Goal: Task Accomplishment & Management: Manage account settings

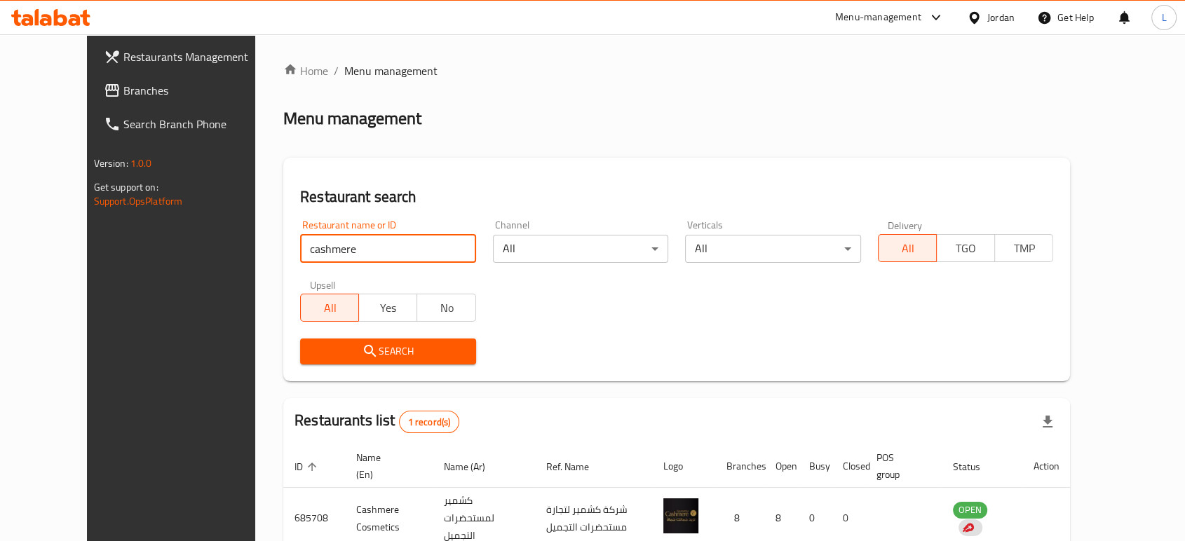
click at [192, 240] on div "Restaurants Management Branches Search Branch Phone Version: 1.0.0 Get support …" at bounding box center [592, 329] width 1011 height 591
type input "elite"
click button "Search" at bounding box center [388, 352] width 176 height 26
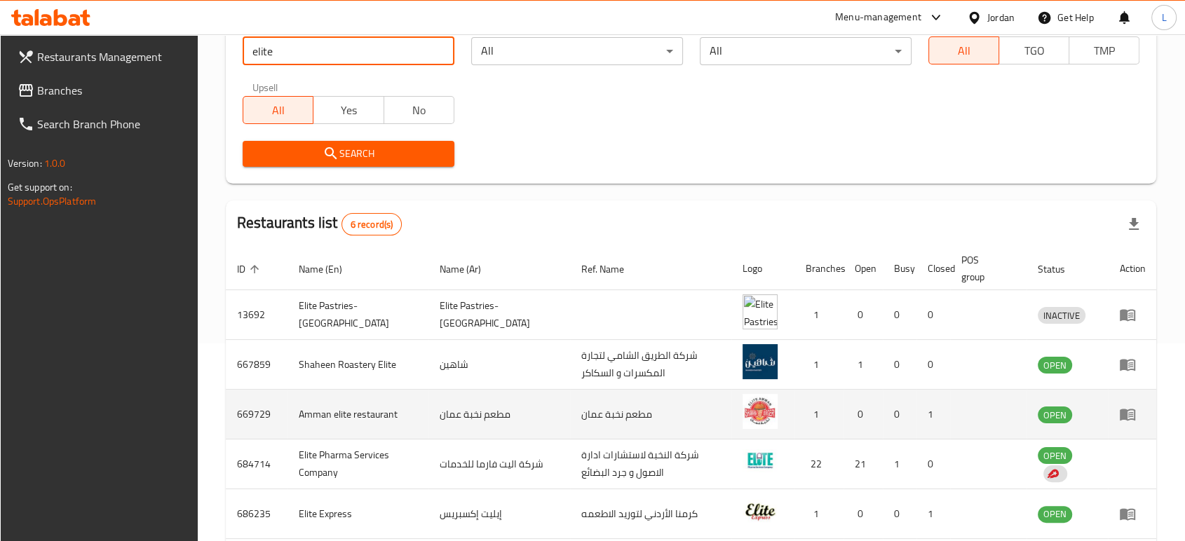
scroll to position [233, 0]
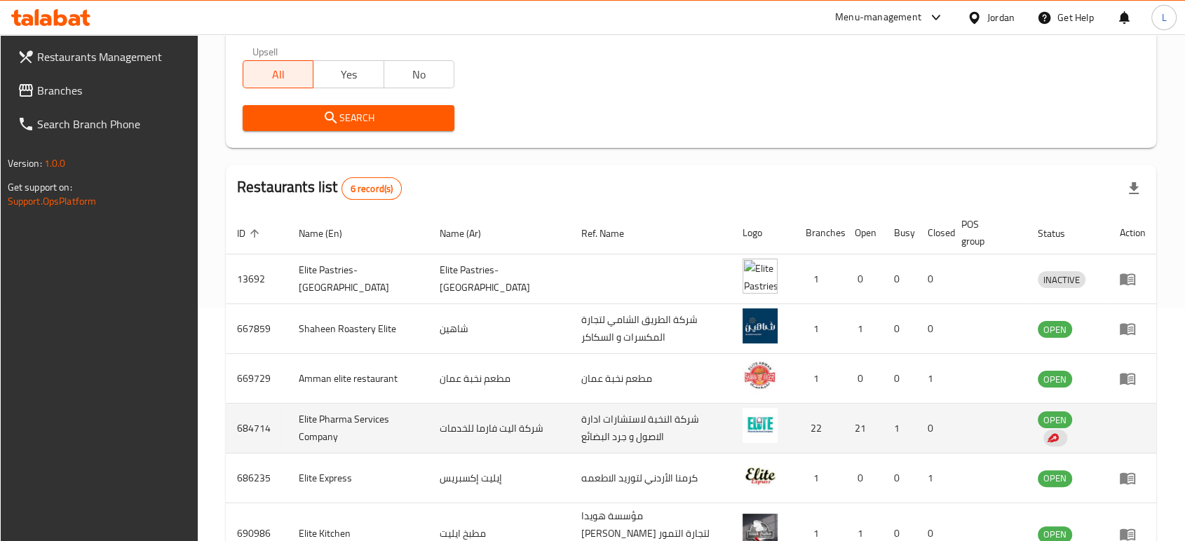
click at [316, 416] on td "Elite Pharma Services Company" at bounding box center [357, 429] width 141 height 50
copy td "Elite Pharma Services Company"
click at [243, 425] on td "684714" at bounding box center [257, 429] width 62 height 50
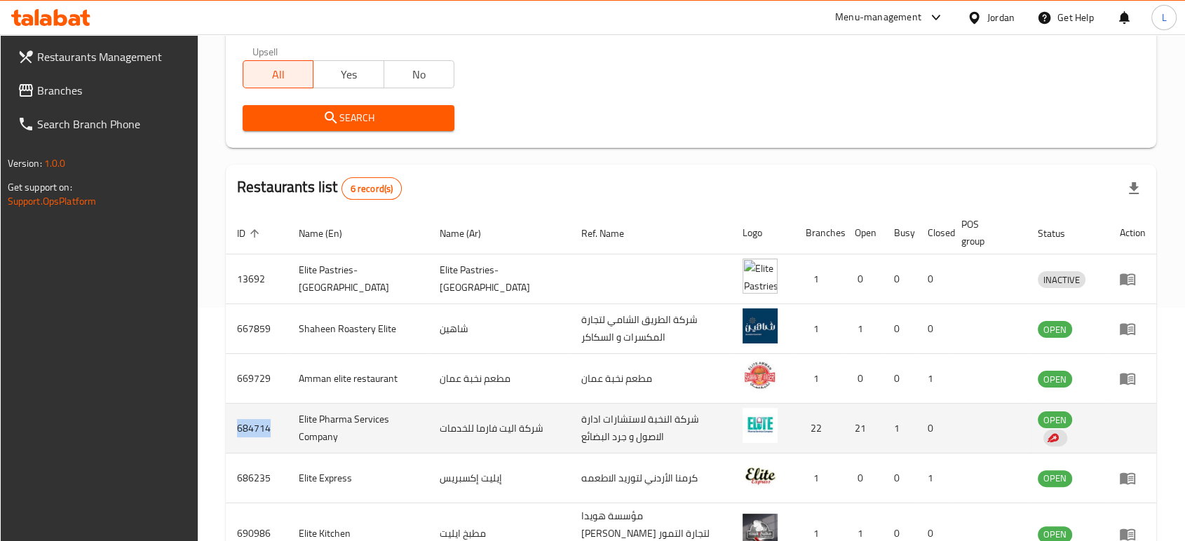
click at [243, 425] on td "684714" at bounding box center [257, 429] width 62 height 50
copy td "684714"
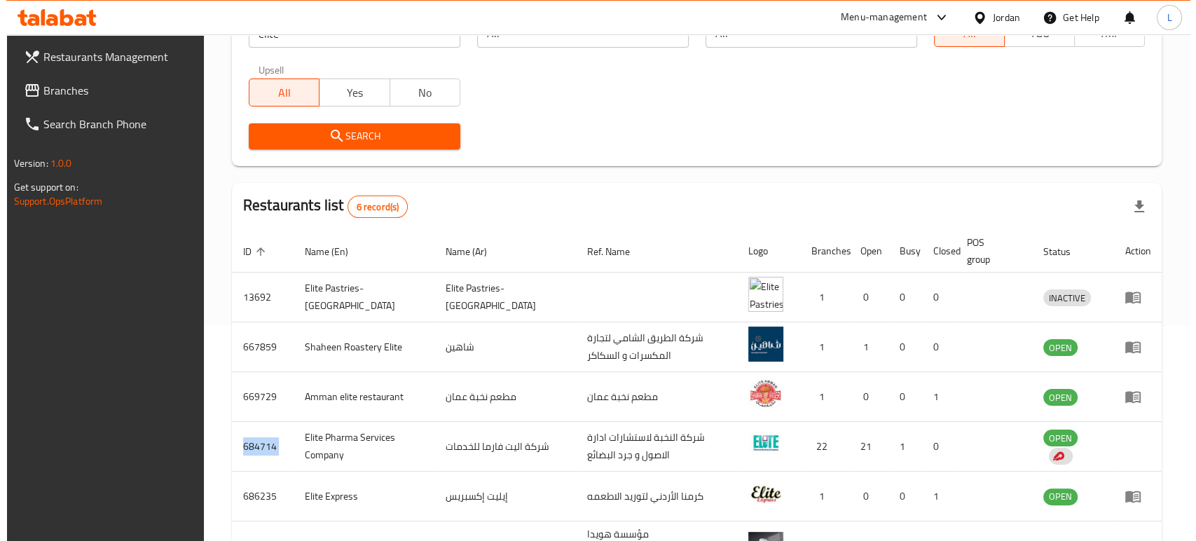
scroll to position [0, 0]
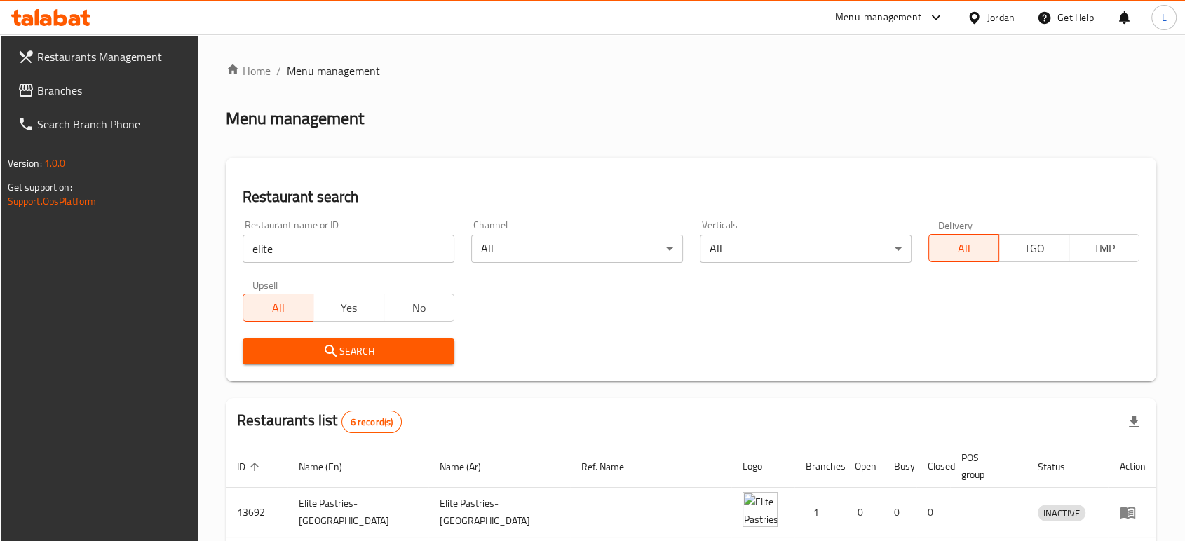
click at [299, 245] on input "elite" at bounding box center [349, 249] width 212 height 28
type input "belmio"
click button "Search" at bounding box center [349, 352] width 212 height 26
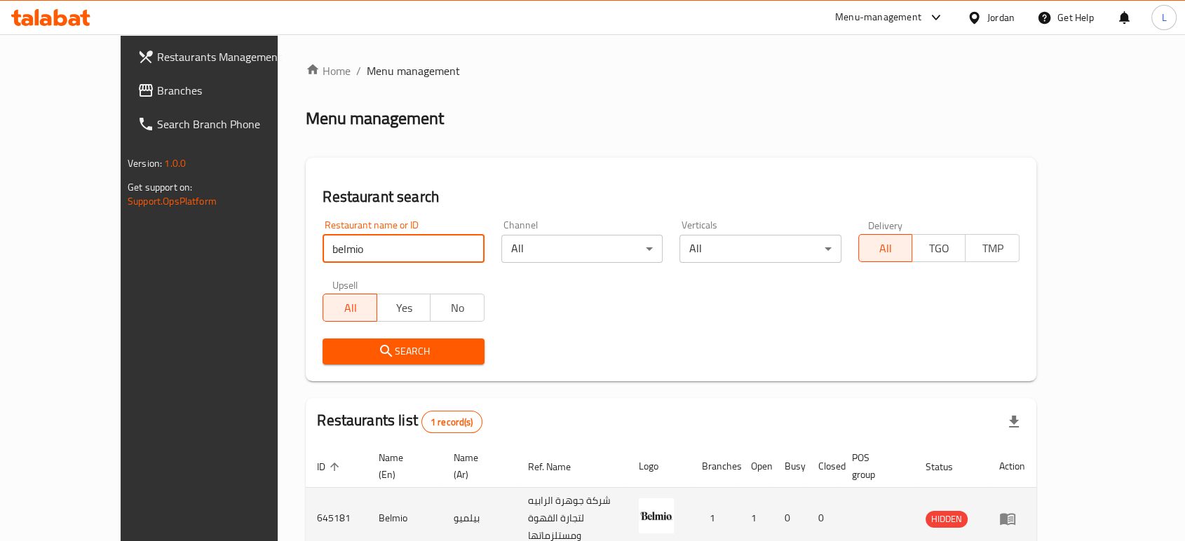
click at [1036, 505] on td "enhanced table" at bounding box center [1012, 519] width 48 height 62
click at [1013, 517] on icon "enhanced table" at bounding box center [1010, 520] width 5 height 6
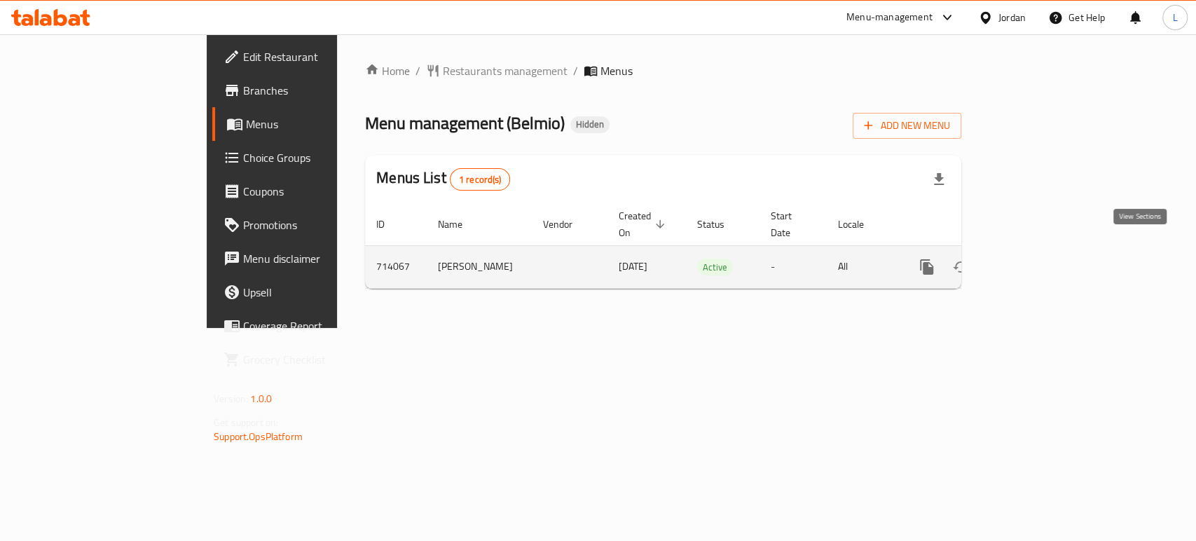
click at [1035, 261] on icon "enhanced table" at bounding box center [1028, 267] width 13 height 13
click at [1037, 259] on icon "enhanced table" at bounding box center [1028, 267] width 17 height 17
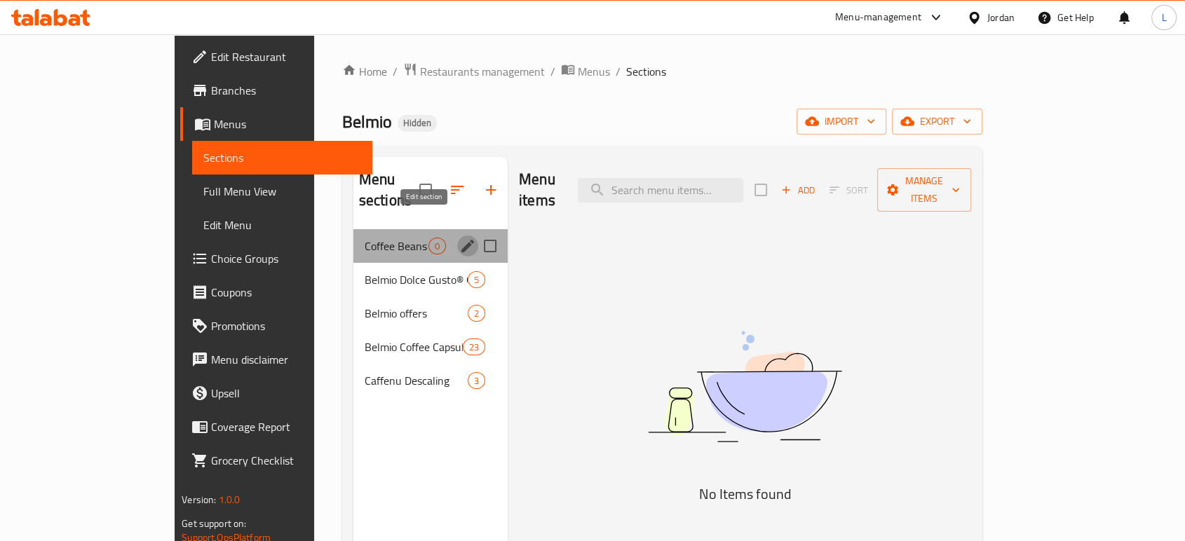
click at [459, 238] on icon "edit" at bounding box center [467, 246] width 17 height 17
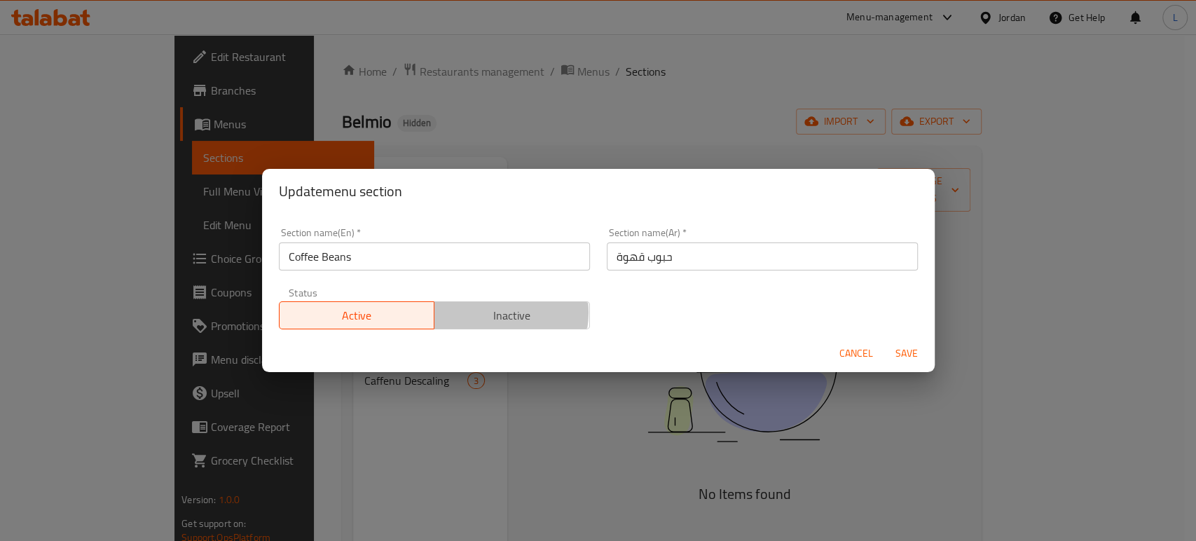
click at [490, 313] on span "Inactive" at bounding box center [512, 316] width 144 height 20
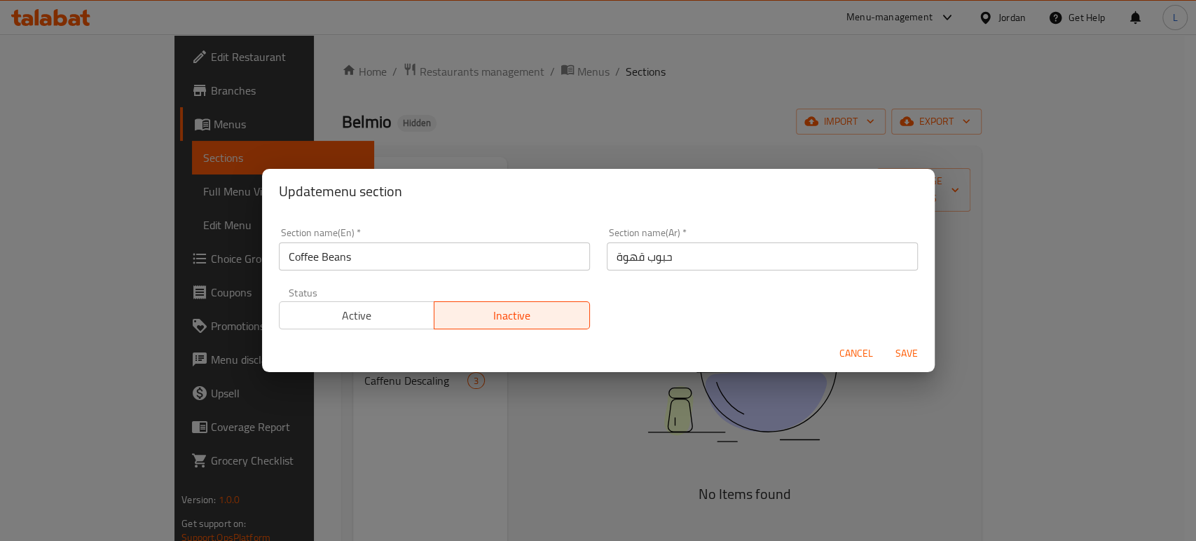
click at [904, 354] on span "Save" at bounding box center [907, 354] width 34 height 18
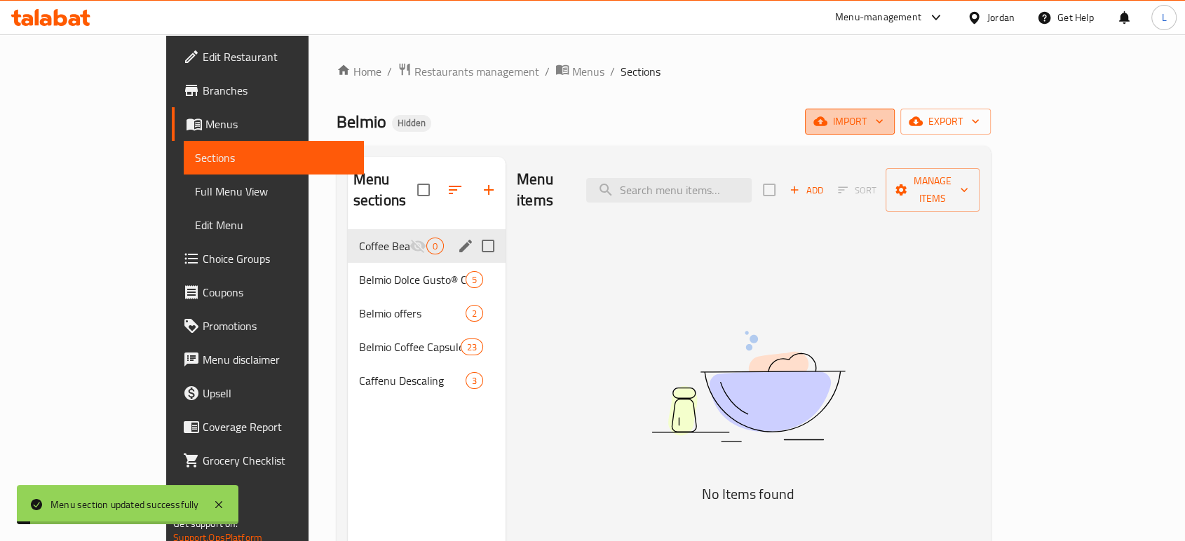
click at [827, 123] on icon "button" at bounding box center [820, 121] width 14 height 9
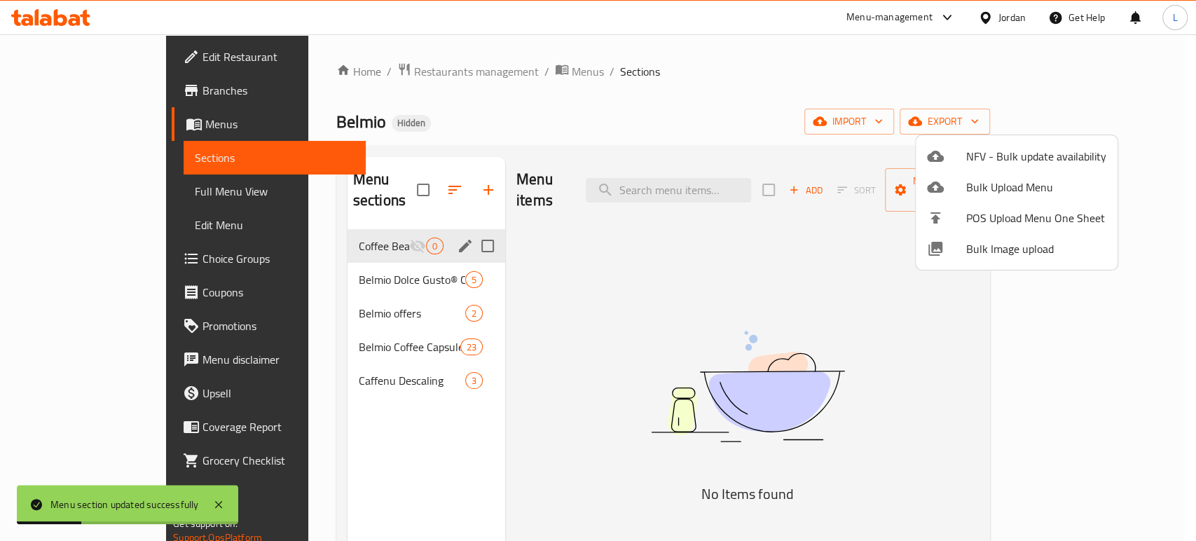
click at [1093, 123] on div at bounding box center [598, 270] width 1196 height 541
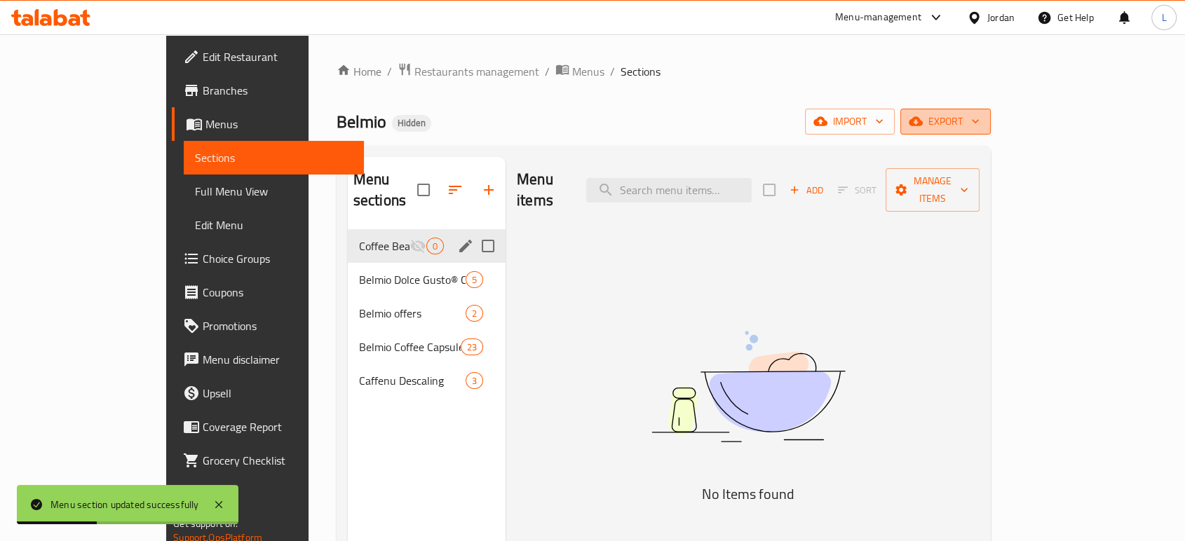
click at [979, 118] on span "export" at bounding box center [945, 122] width 68 height 18
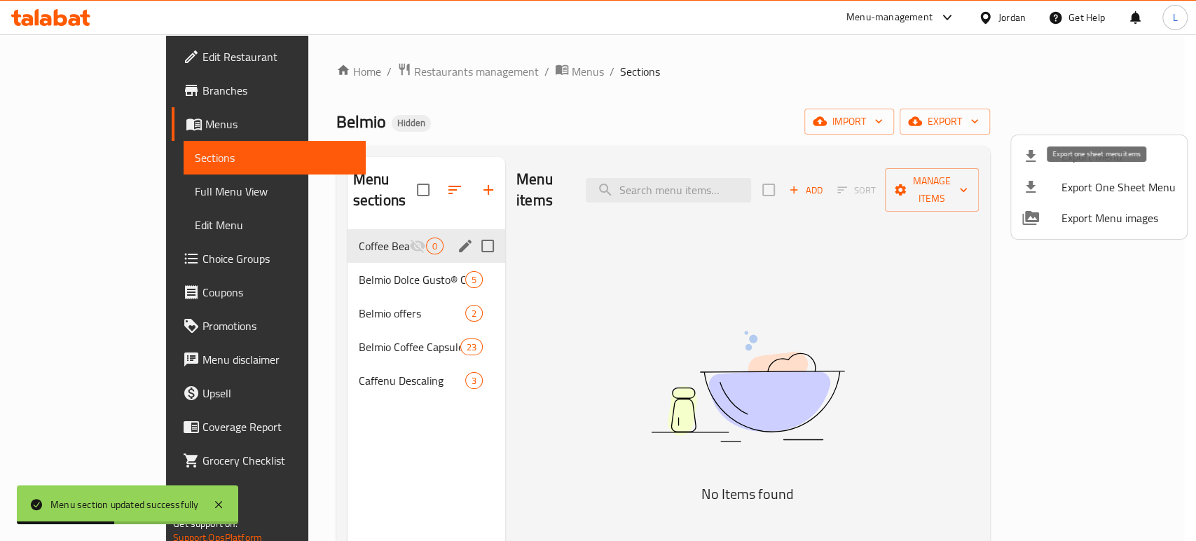
click at [1072, 184] on span "Export One Sheet Menu" at bounding box center [1119, 187] width 114 height 17
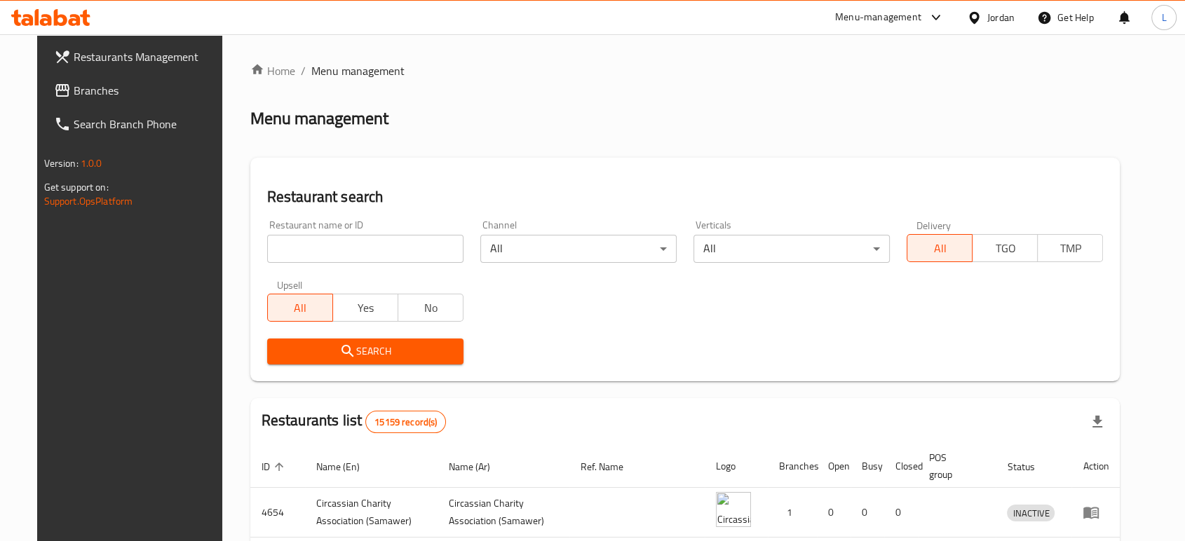
click at [294, 245] on input "search" at bounding box center [365, 249] width 196 height 28
click at [867, 18] on div "Menu-management" at bounding box center [878, 17] width 86 height 17
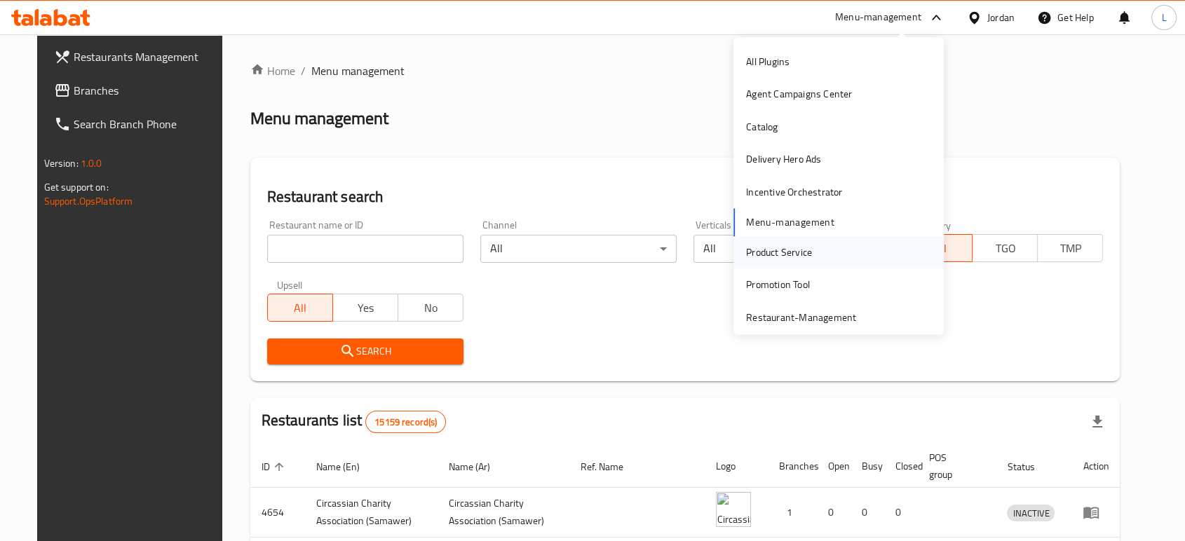
click at [774, 252] on div "Product Service" at bounding box center [779, 252] width 66 height 15
click at [829, 89] on div "Agent Campaigns Center" at bounding box center [799, 94] width 106 height 15
